Goal: Information Seeking & Learning: Learn about a topic

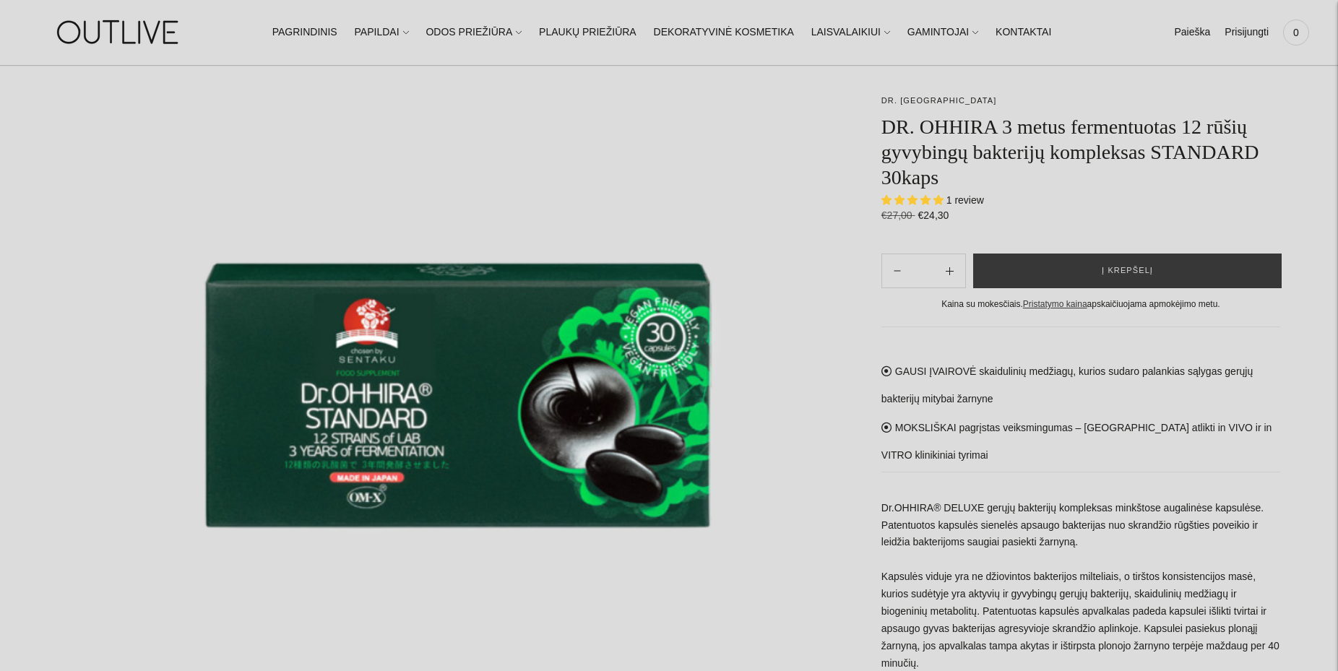
scroll to position [147, 0]
select select "**********"
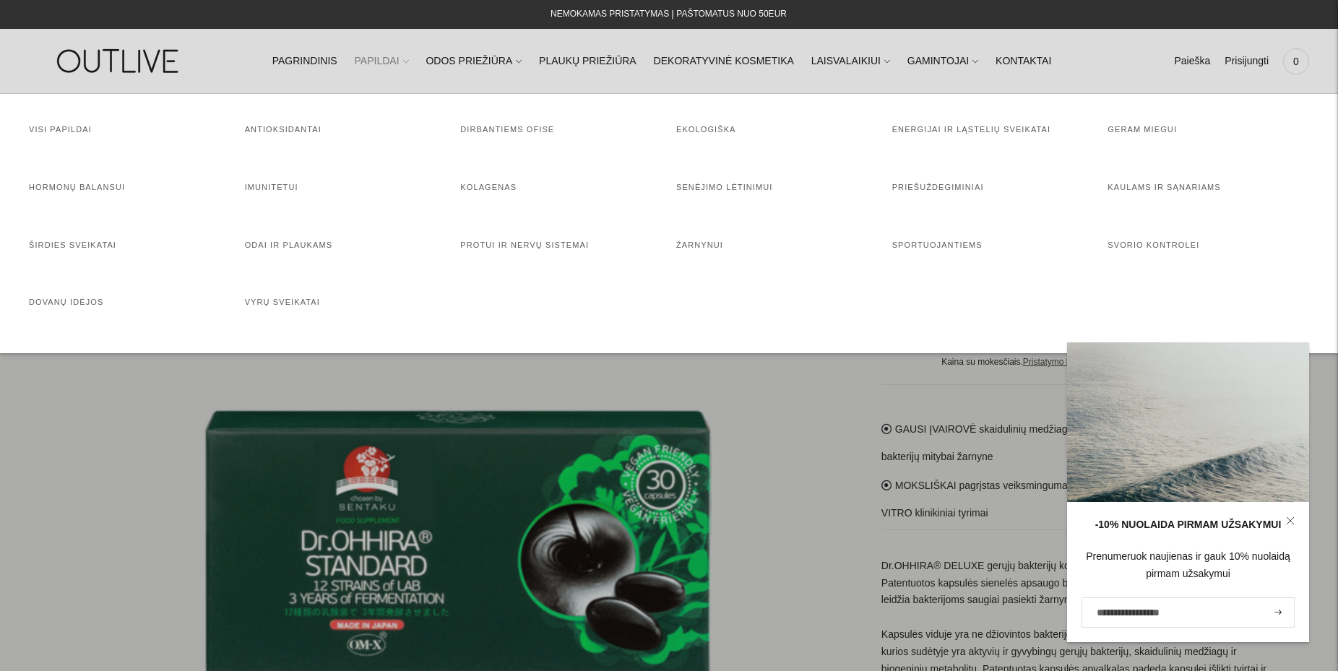
click at [395, 62] on link "PAPILDAI" at bounding box center [382, 62] width 54 height 32
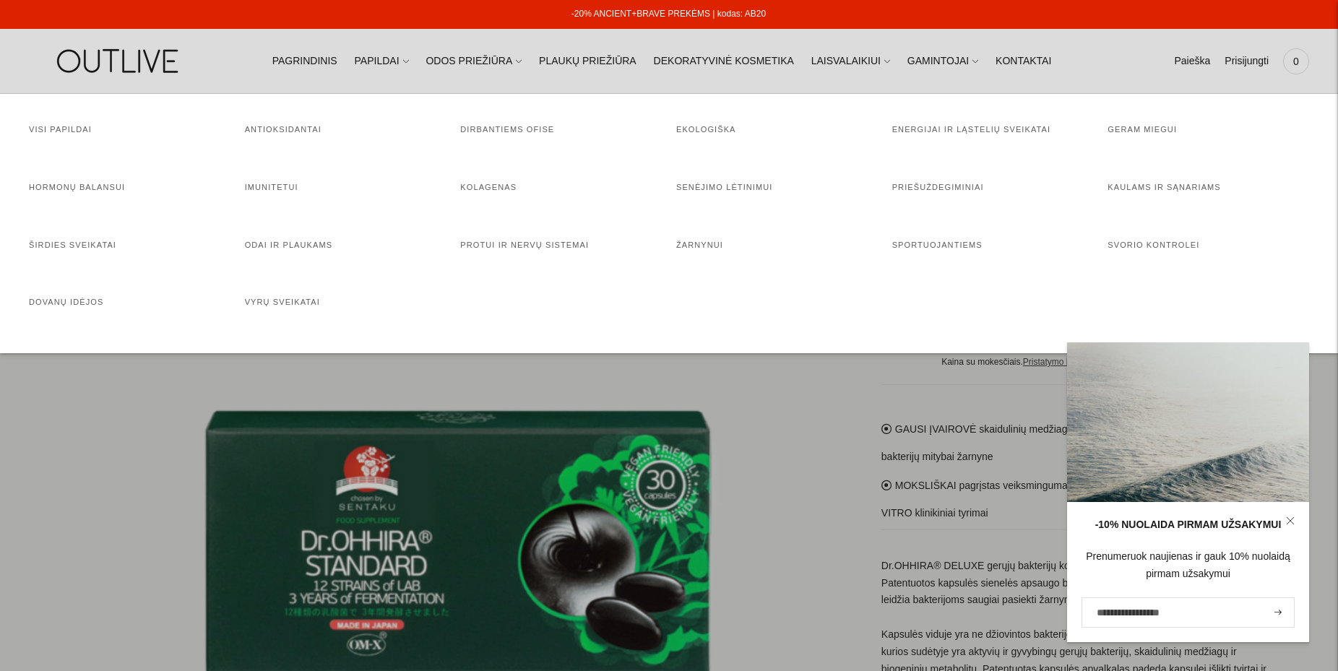
click at [788, 485] on div at bounding box center [669, 335] width 1338 height 671
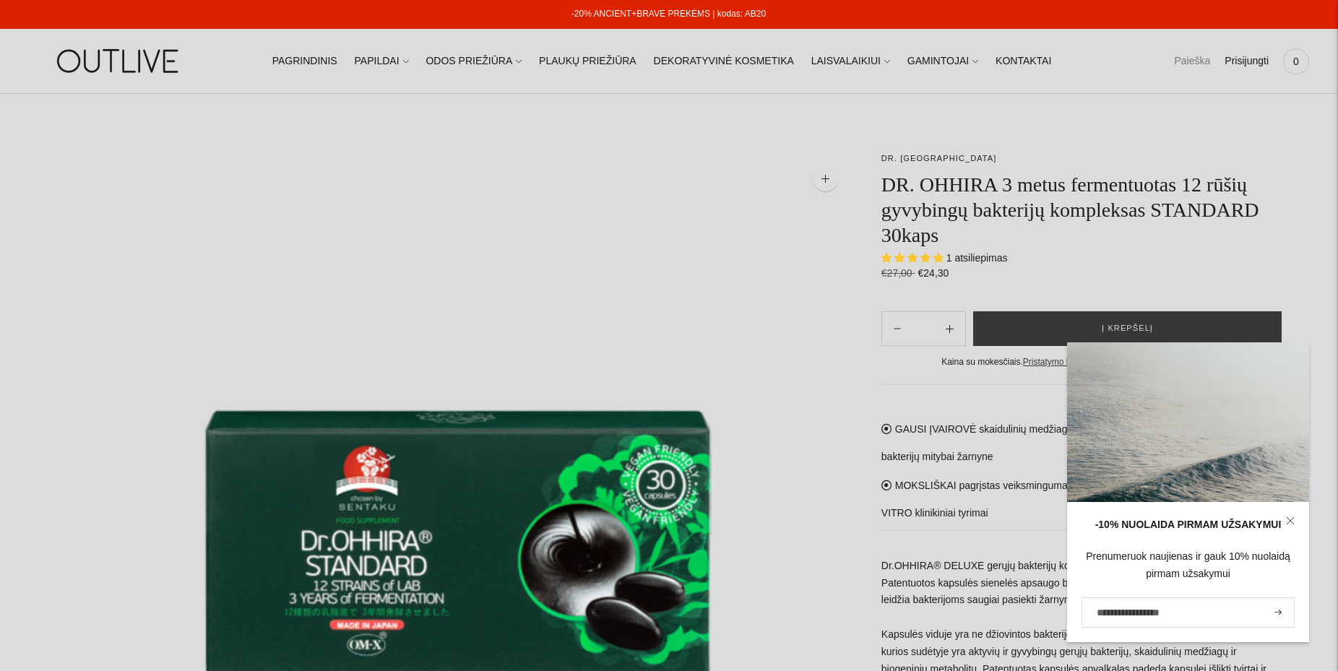
click at [1180, 65] on link "Paieška" at bounding box center [1192, 62] width 36 height 32
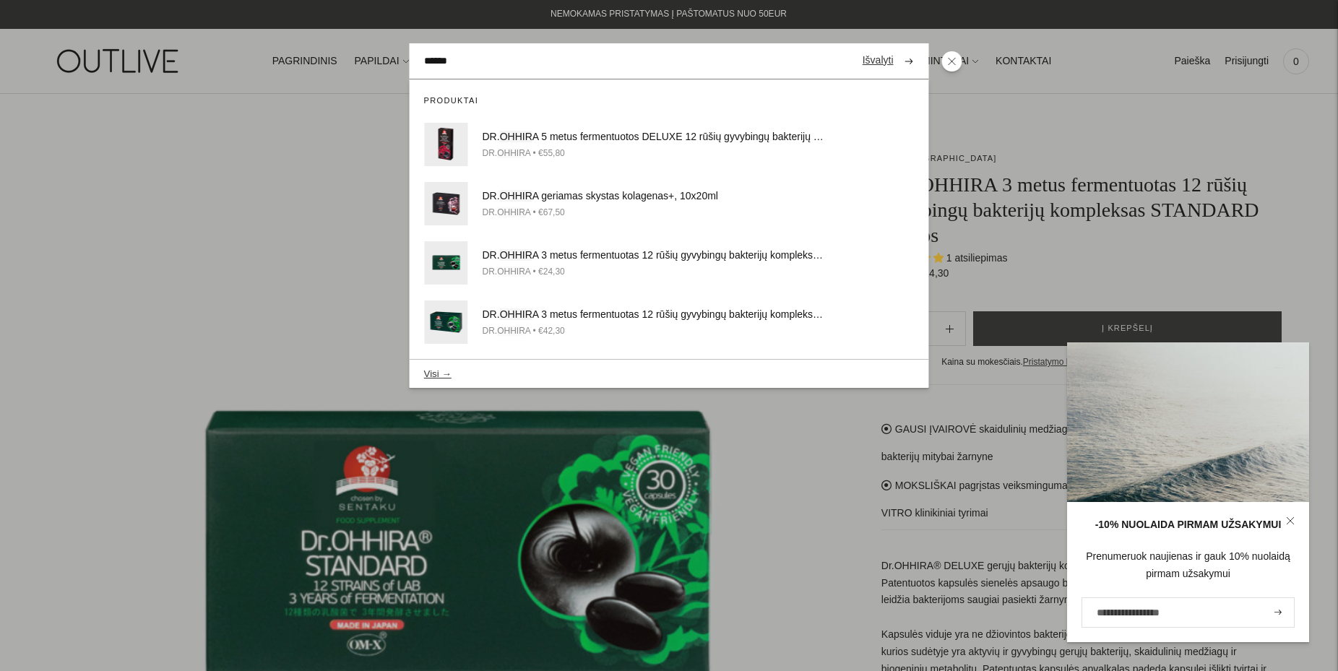
type input "******"
click at [897, 47] on button "submit" at bounding box center [909, 61] width 25 height 28
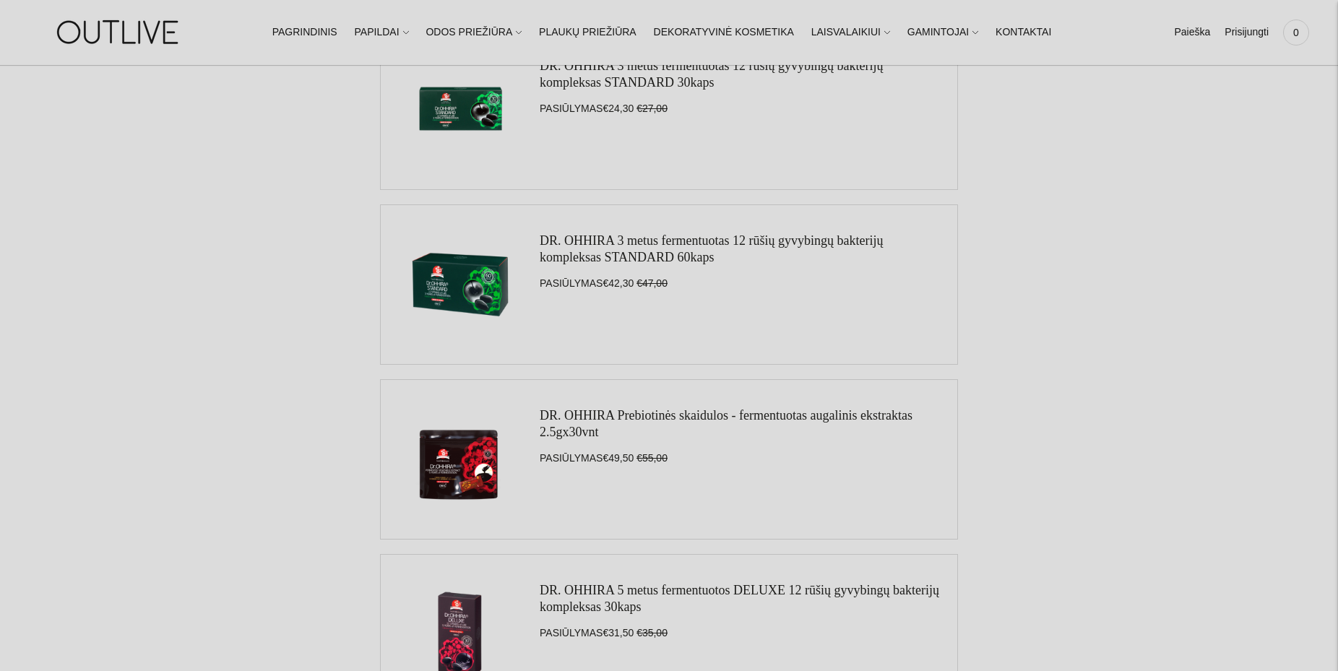
scroll to position [811, 0]
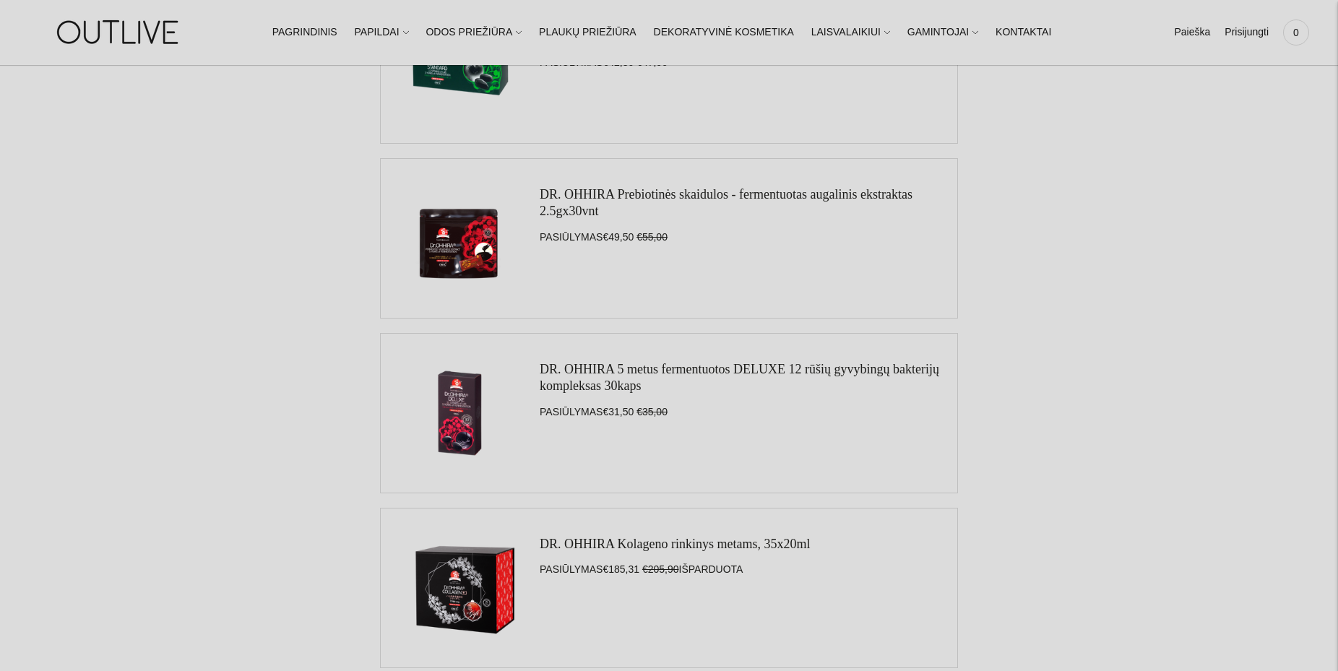
click at [587, 368] on link "DR. OHHIRA 5 metus fermentuotos DELUXE 12 rūšių gyvybingų bakterijų kompleksas …" at bounding box center [740, 377] width 400 height 31
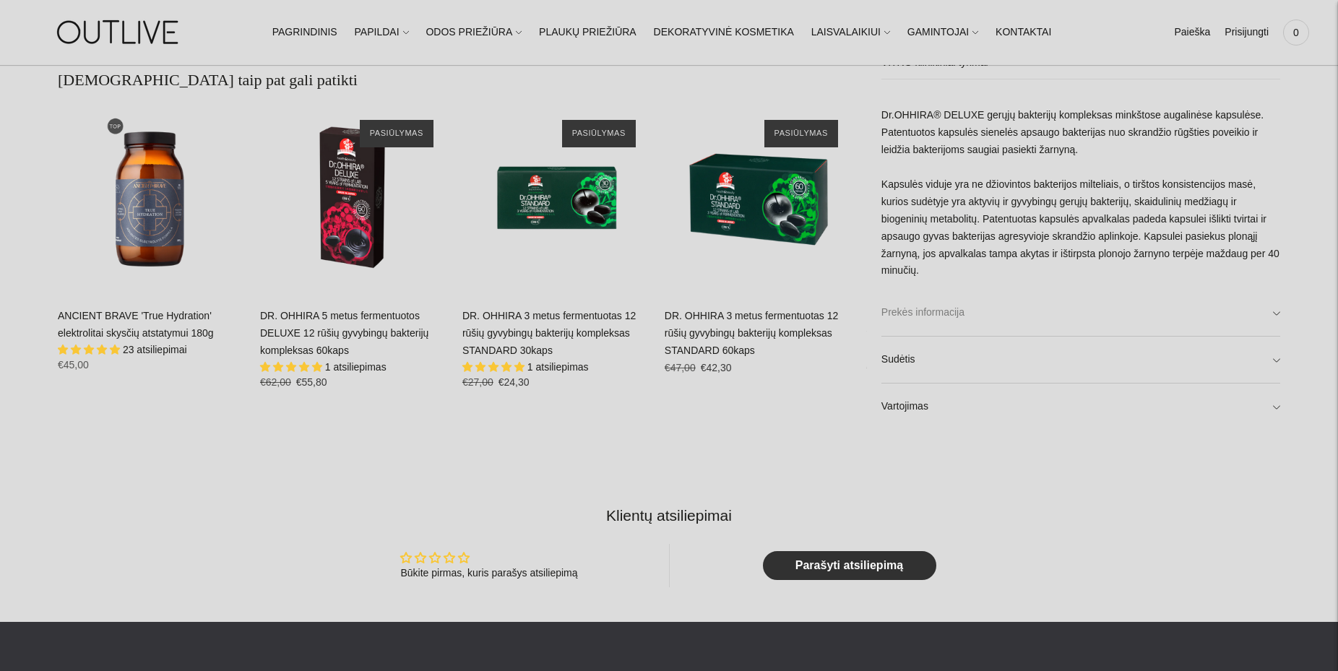
scroll to position [1301, 0]
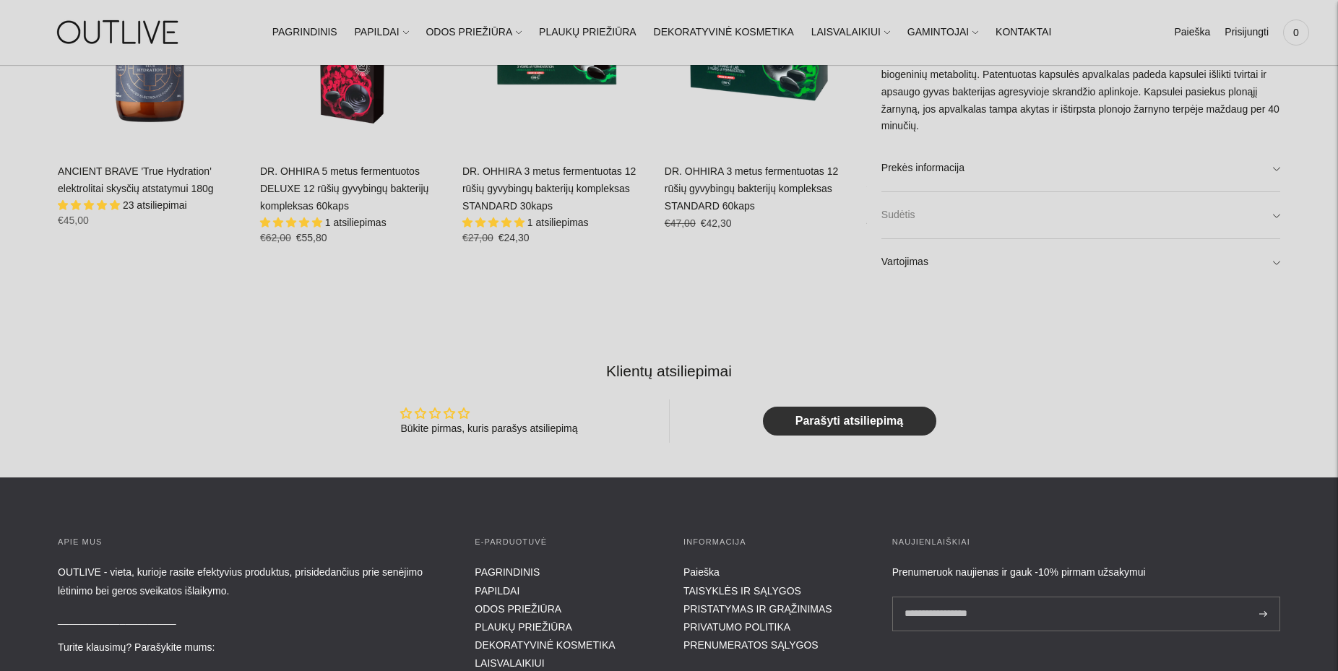
click at [1276, 212] on link "Sudėtis" at bounding box center [1081, 215] width 399 height 46
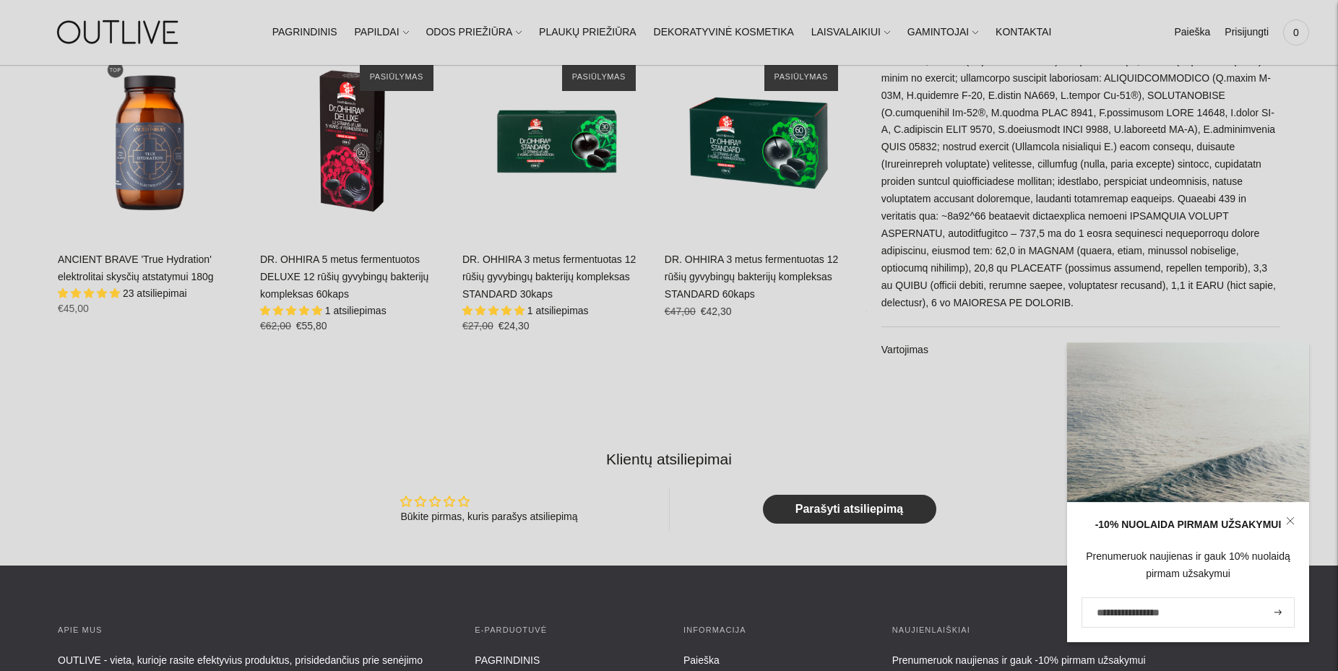
scroll to position [1154, 0]
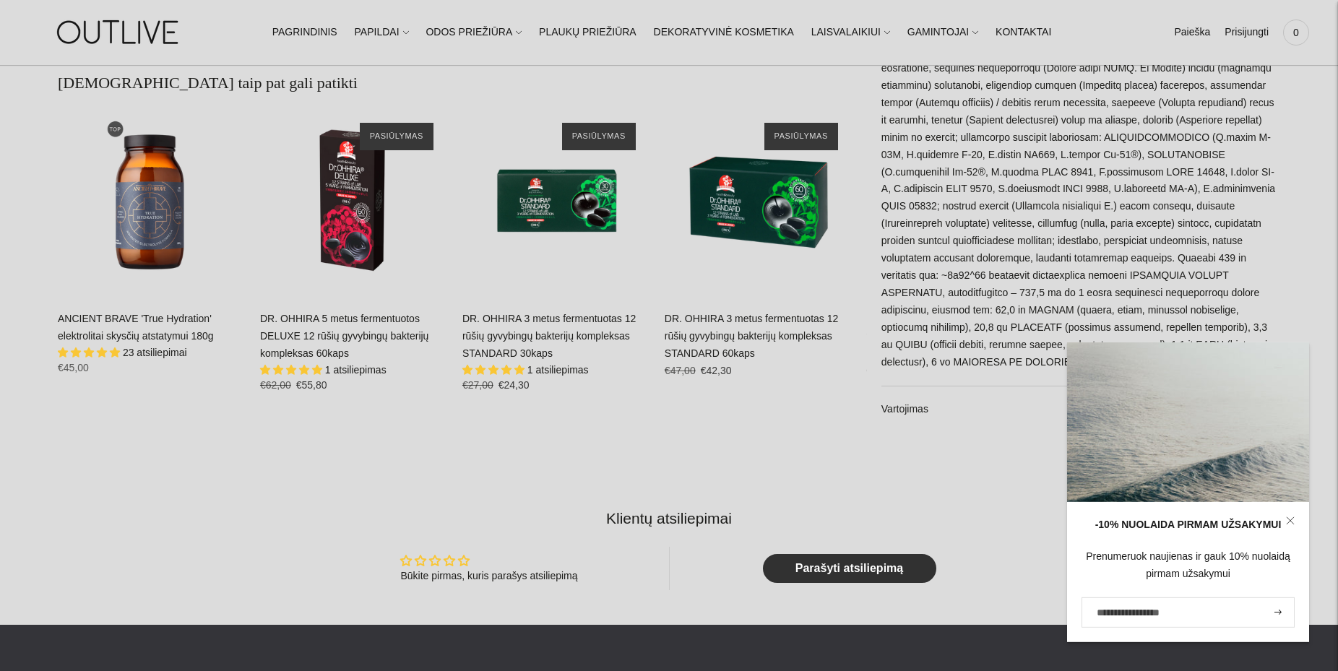
click at [1292, 517] on icon at bounding box center [1290, 521] width 9 height 9
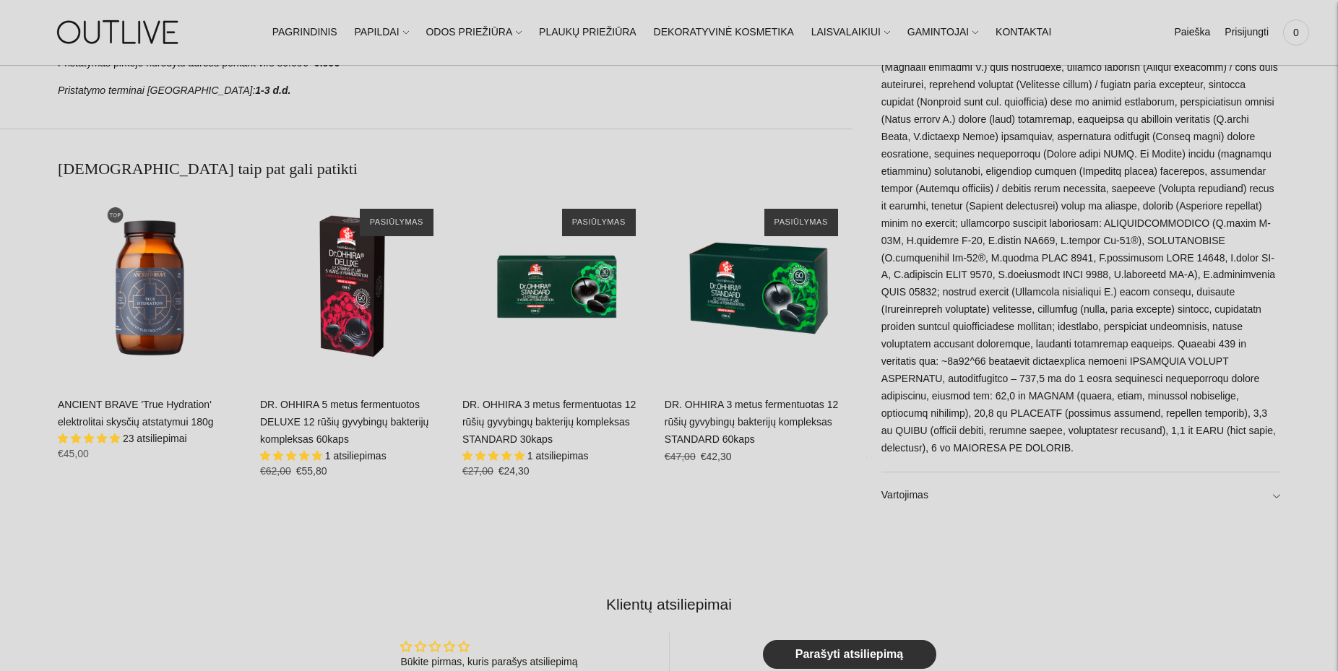
scroll to position [1080, 0]
